Goal: Information Seeking & Learning: Learn about a topic

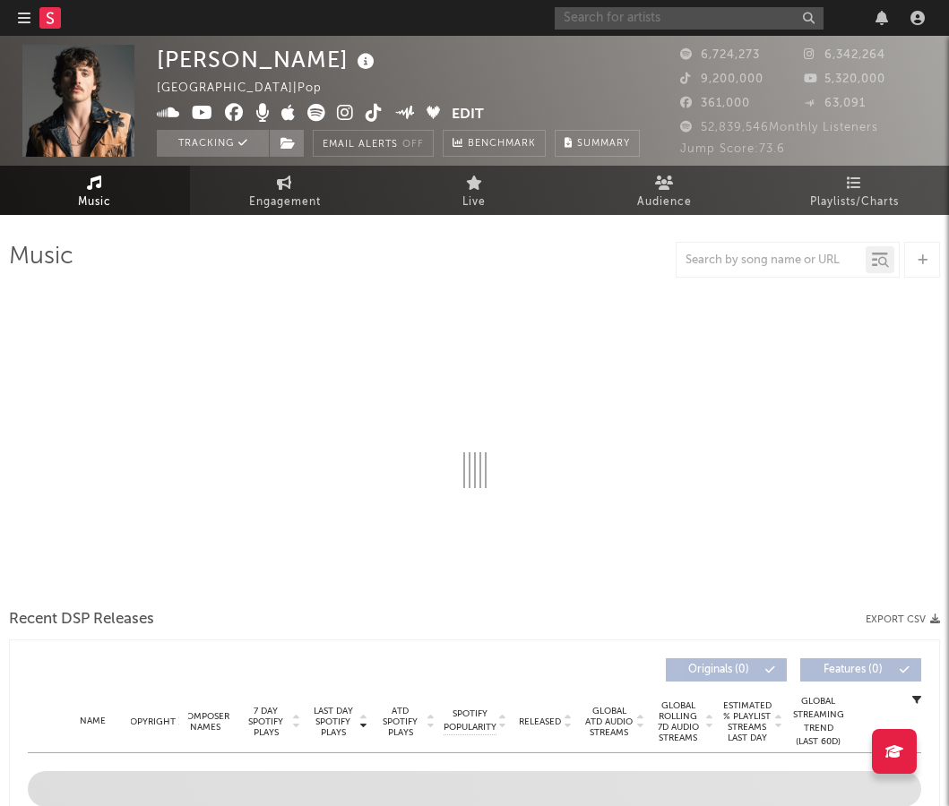
click at [738, 19] on input "text" at bounding box center [689, 18] width 269 height 22
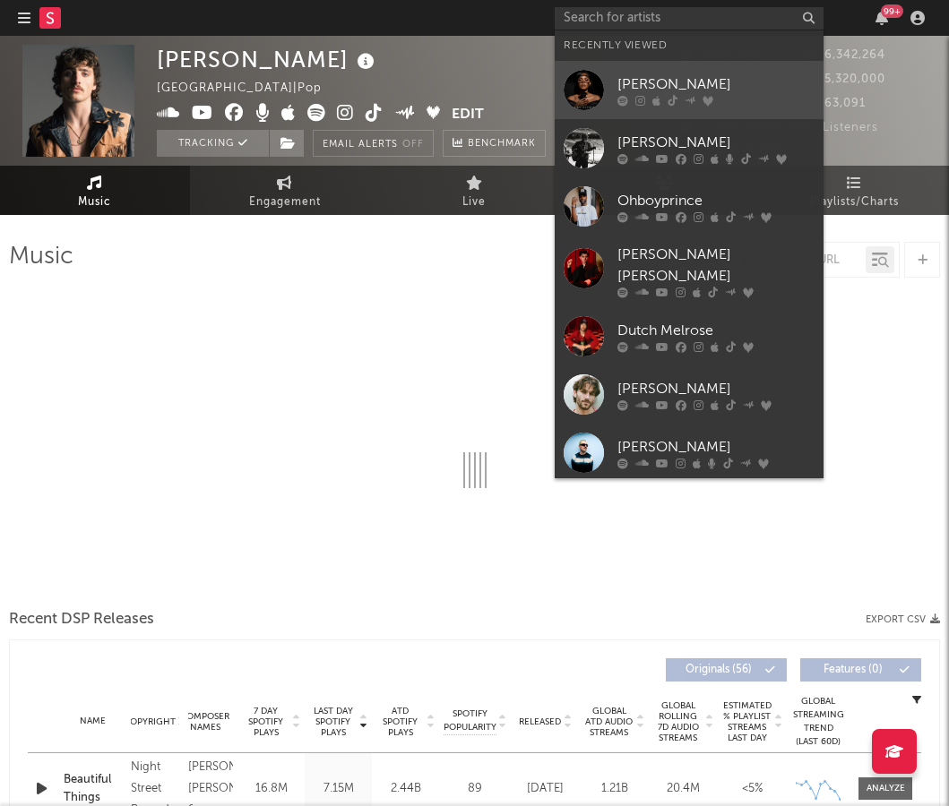
click at [703, 80] on div "[PERSON_NAME]" at bounding box center [715, 84] width 197 height 22
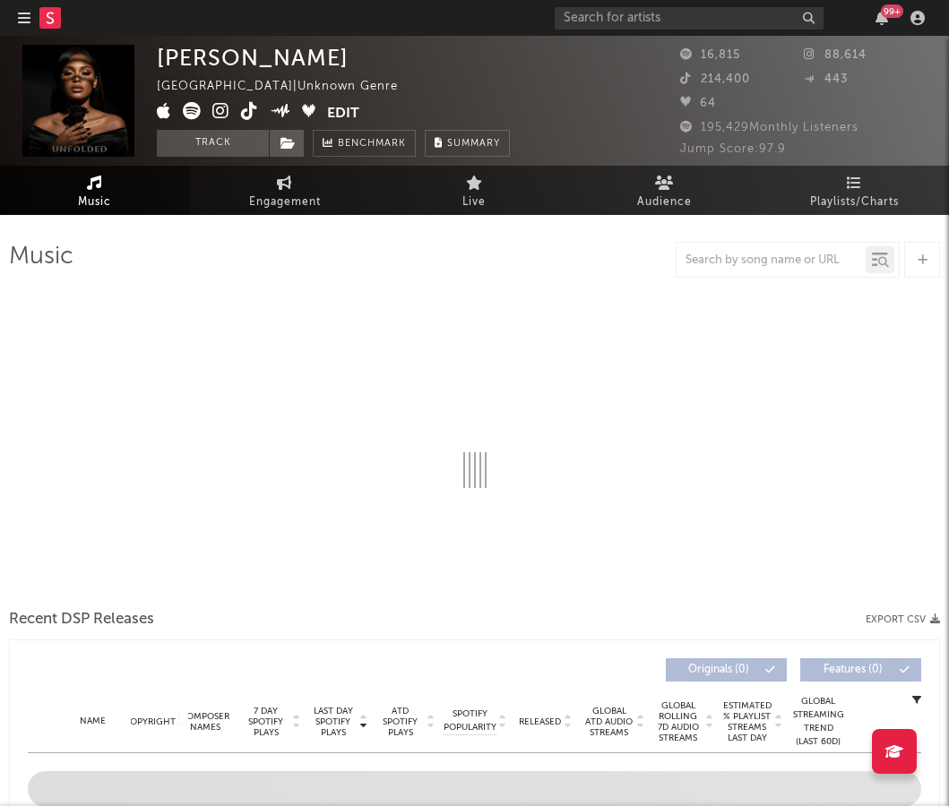
select select "1w"
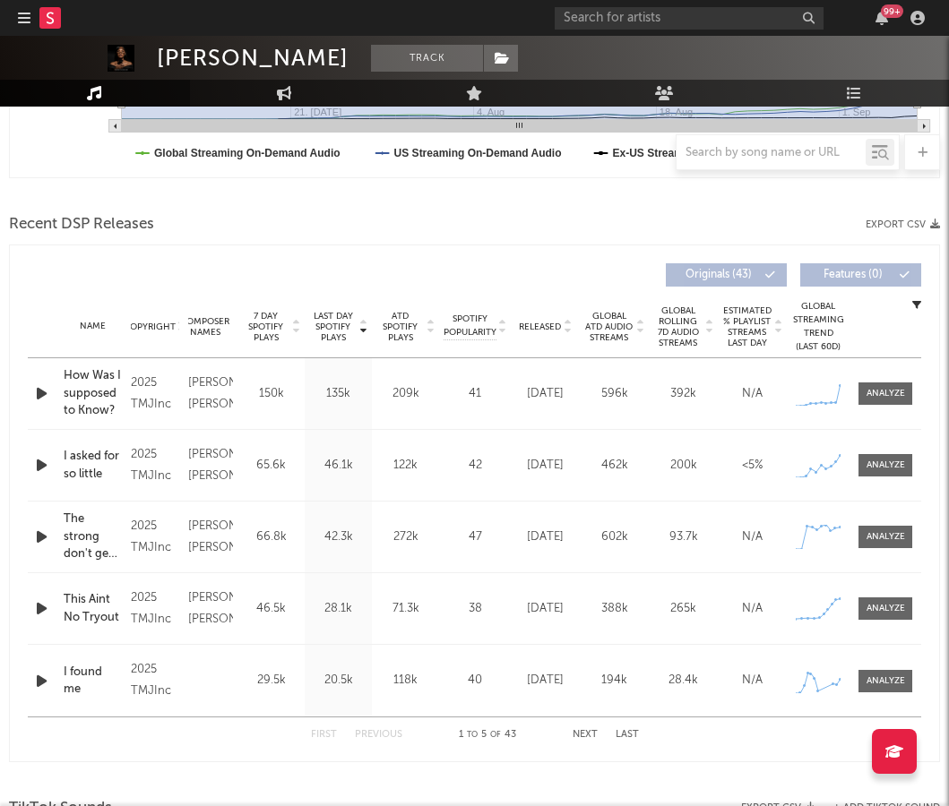
scroll to position [548, 0]
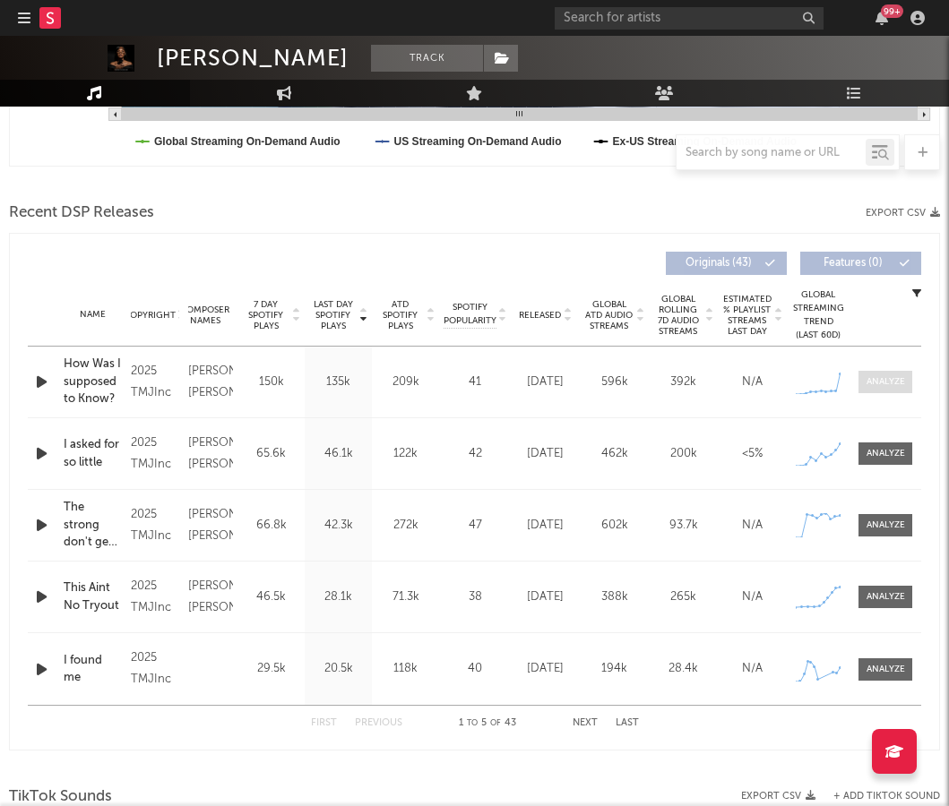
click at [882, 382] on div at bounding box center [885, 381] width 39 height 13
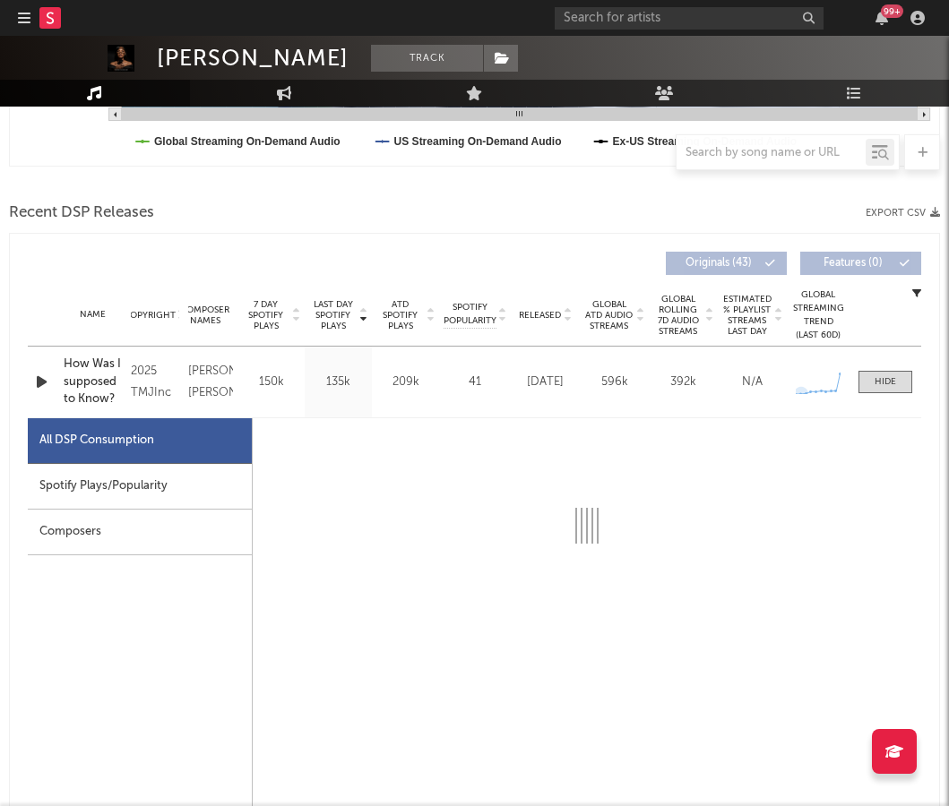
select select "1w"
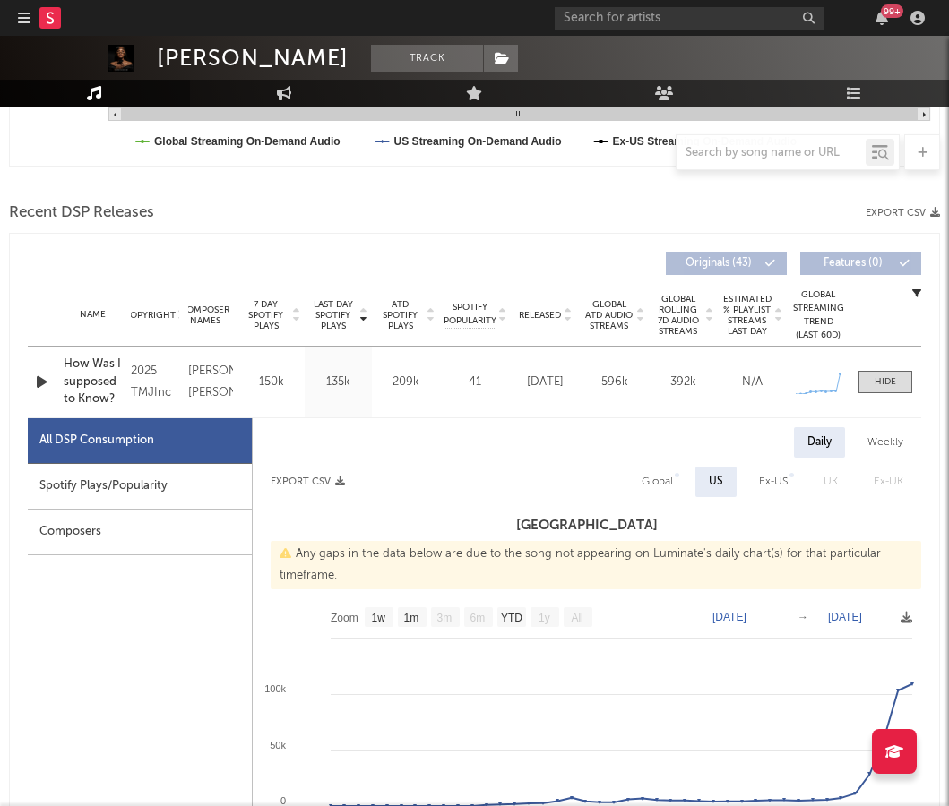
click at [128, 486] on div "Spotify Plays/Popularity" at bounding box center [140, 487] width 224 height 46
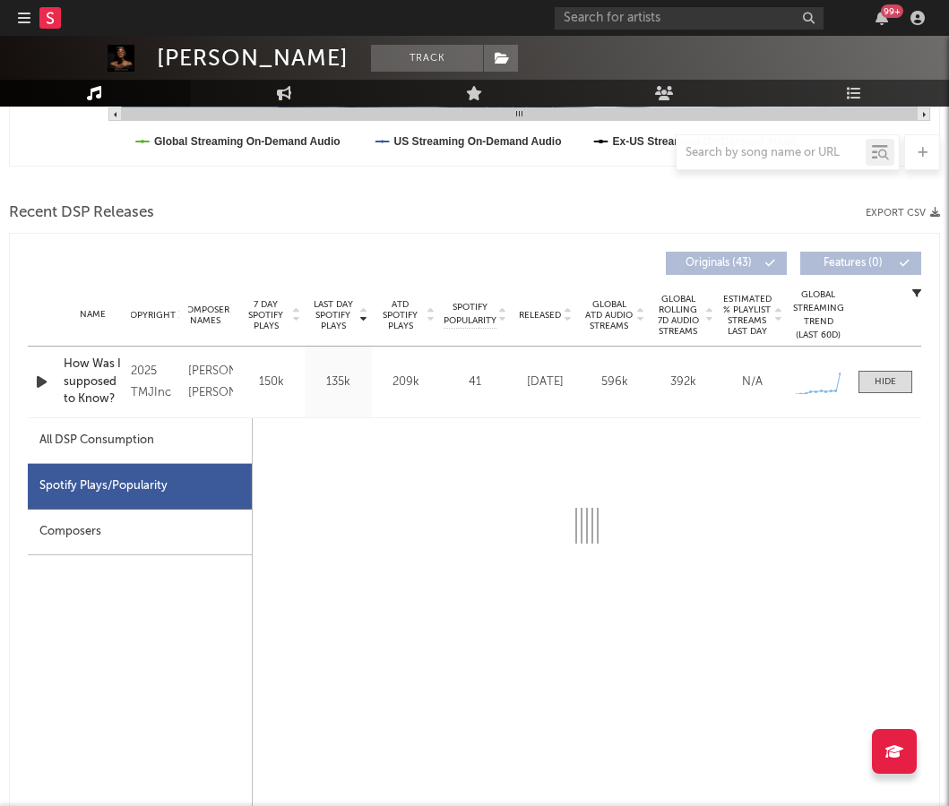
select select "1w"
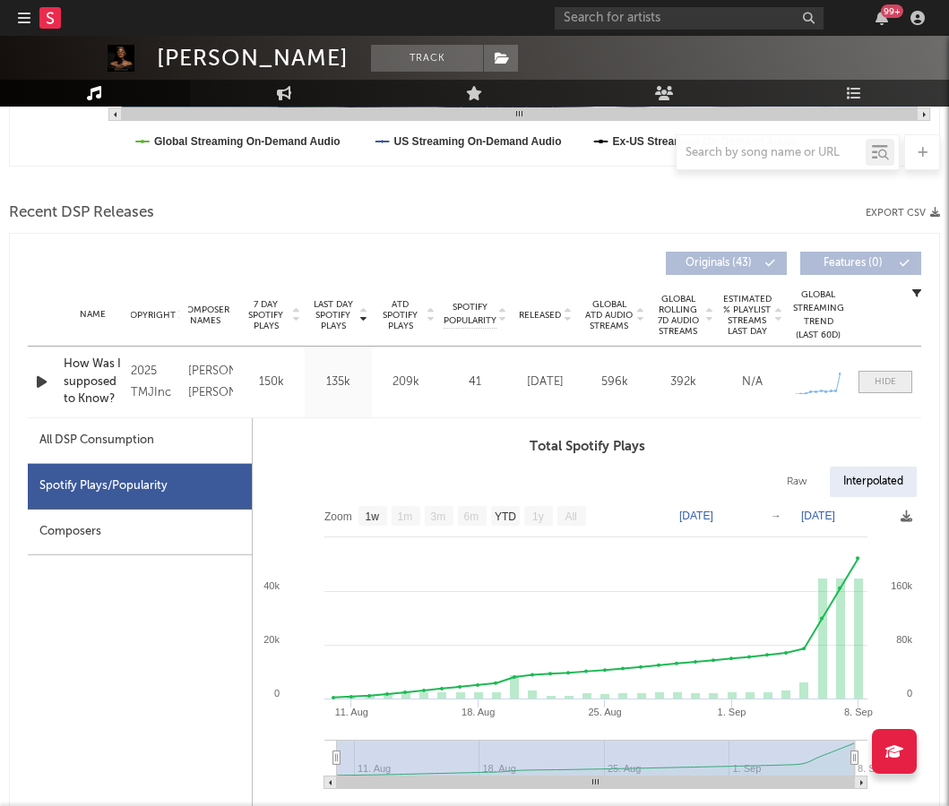
click at [886, 377] on div at bounding box center [885, 381] width 22 height 13
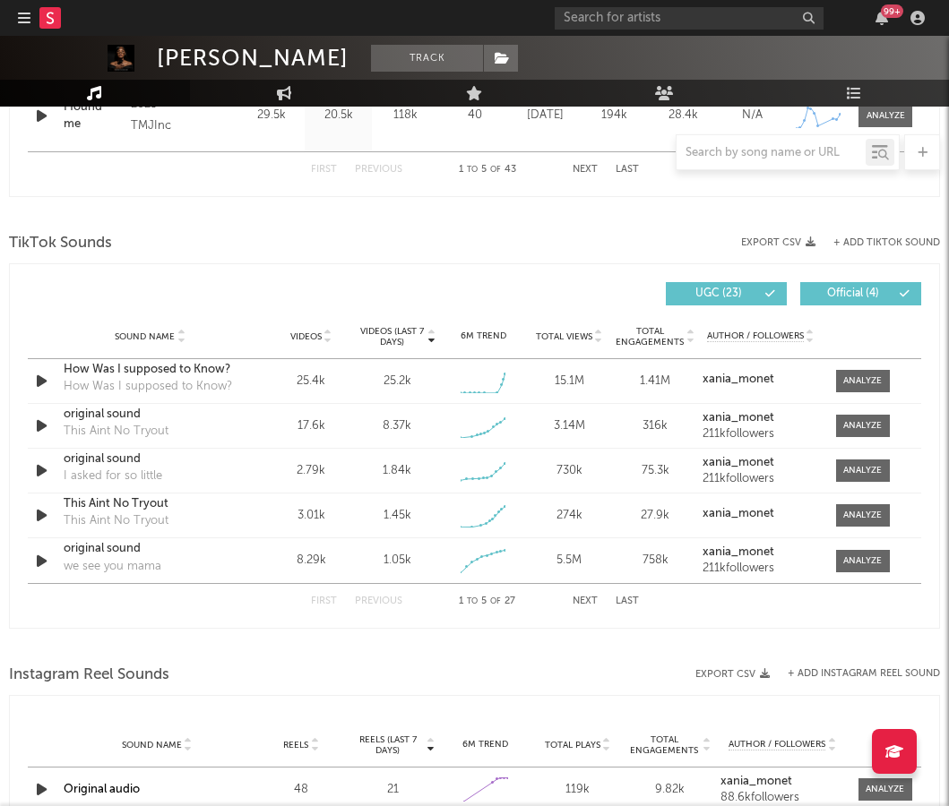
scroll to position [1109, 0]
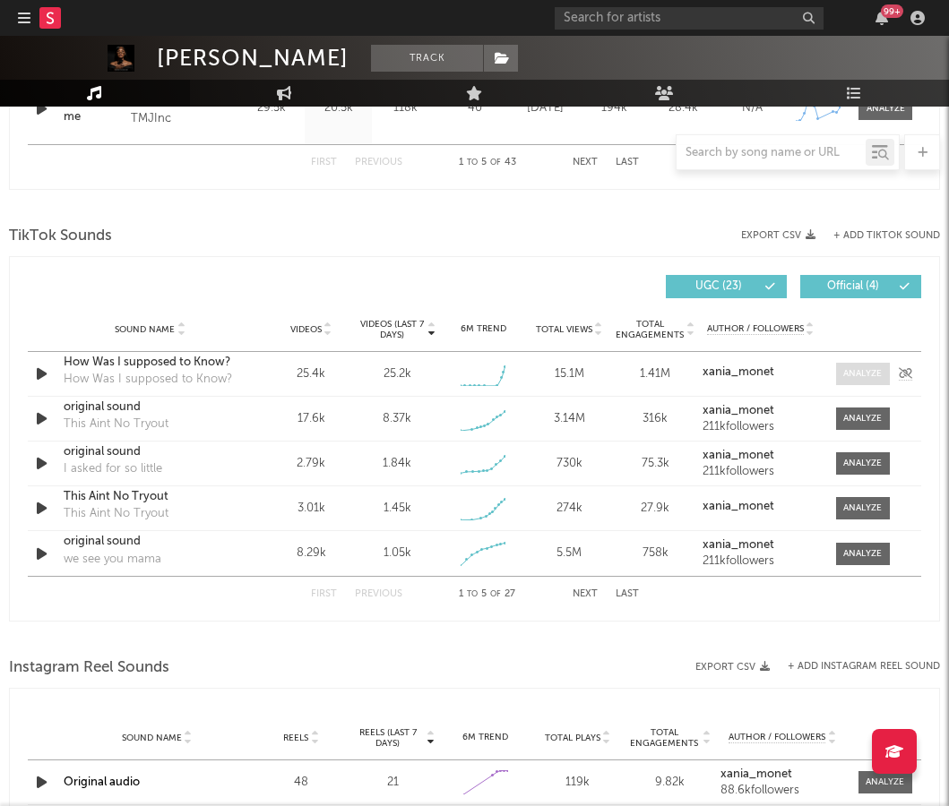
click at [850, 368] on div at bounding box center [862, 373] width 39 height 13
